Goal: Task Accomplishment & Management: Complete application form

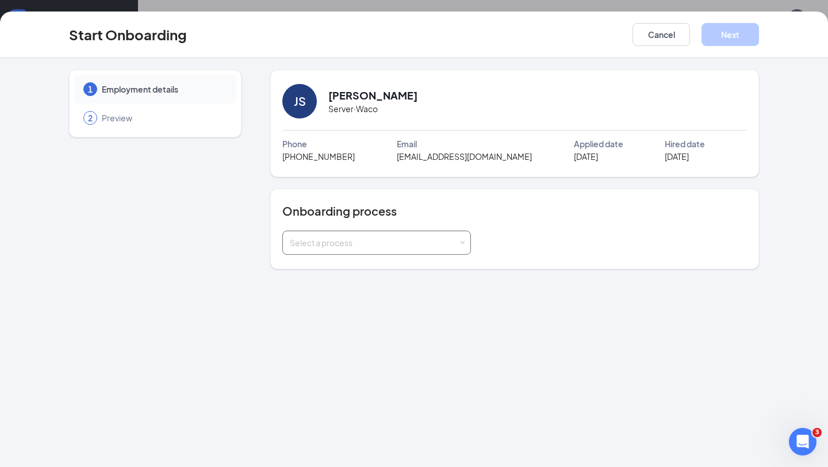
click at [463, 243] on span at bounding box center [462, 242] width 5 height 5
click at [379, 267] on li "TJFC Waco New Hire" at bounding box center [376, 267] width 189 height 21
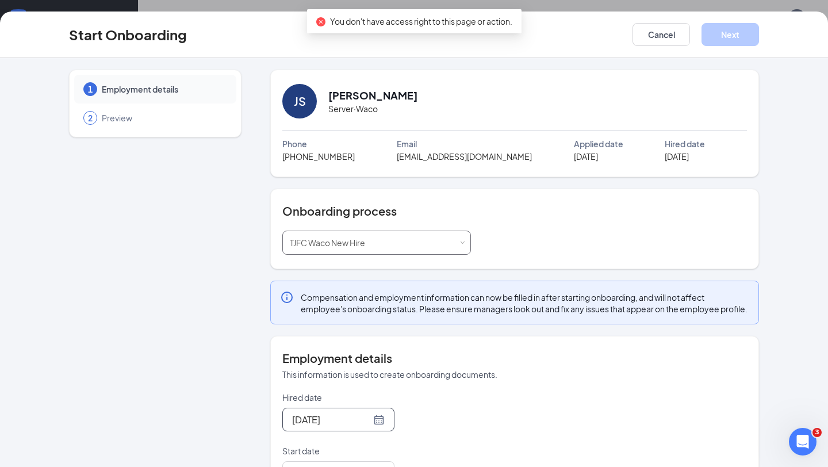
scroll to position [55, 0]
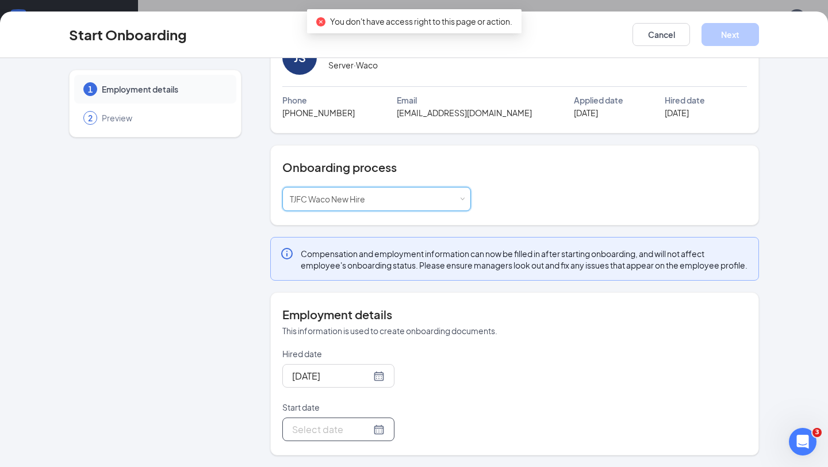
click at [368, 429] on div at bounding box center [338, 429] width 93 height 14
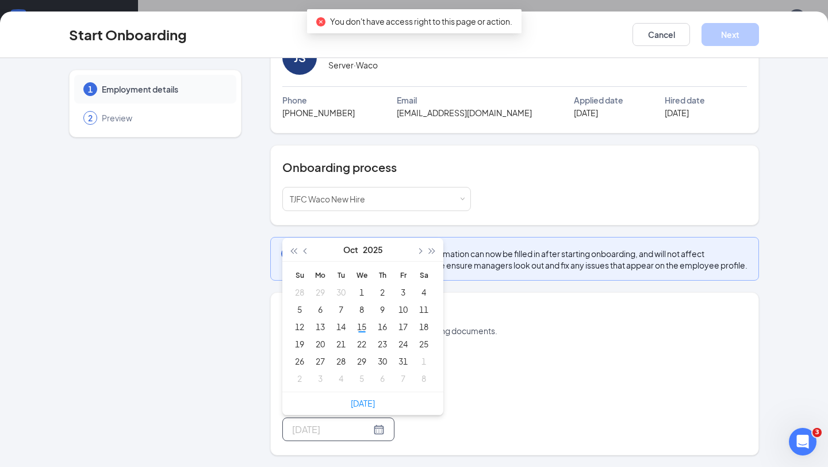
type input "[DATE]"
click at [359, 329] on div "15" at bounding box center [362, 327] width 14 height 14
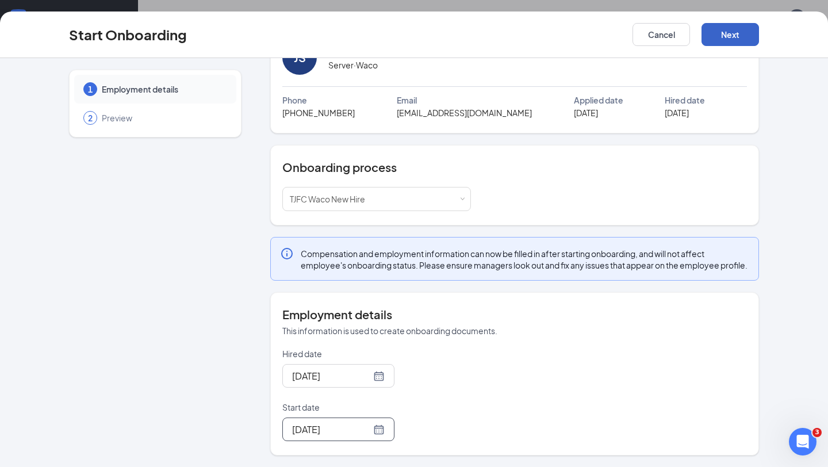
click at [720, 37] on button "Next" at bounding box center [729, 34] width 57 height 23
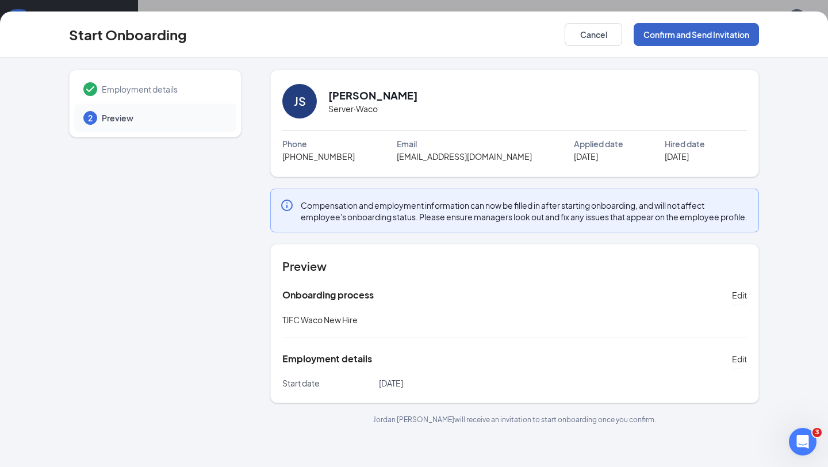
click at [720, 37] on button "Confirm and Send Invitation" at bounding box center [695, 34] width 125 height 23
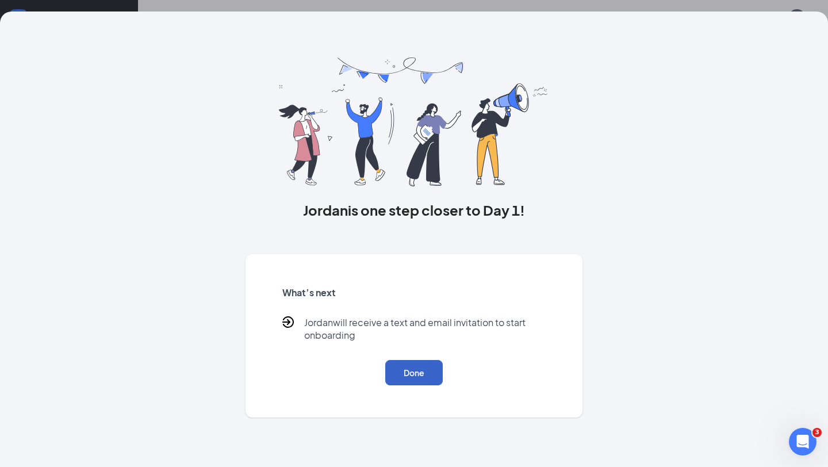
click at [409, 368] on button "Done" at bounding box center [413, 372] width 57 height 25
